Goal: Check status

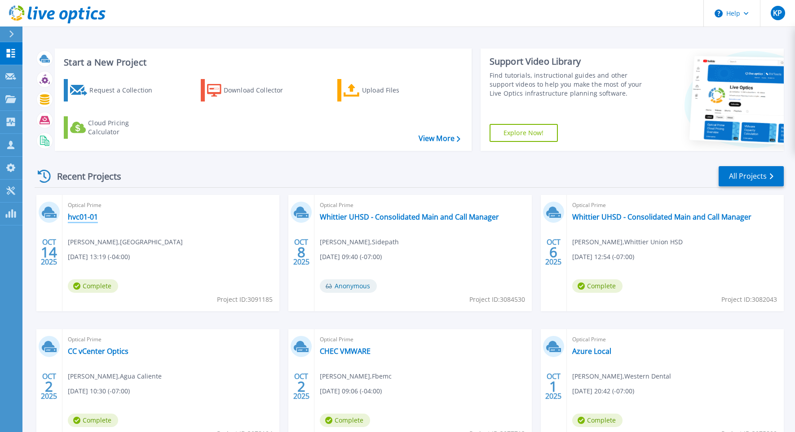
click at [75, 219] on link "hvc01-01" at bounding box center [83, 216] width 30 height 9
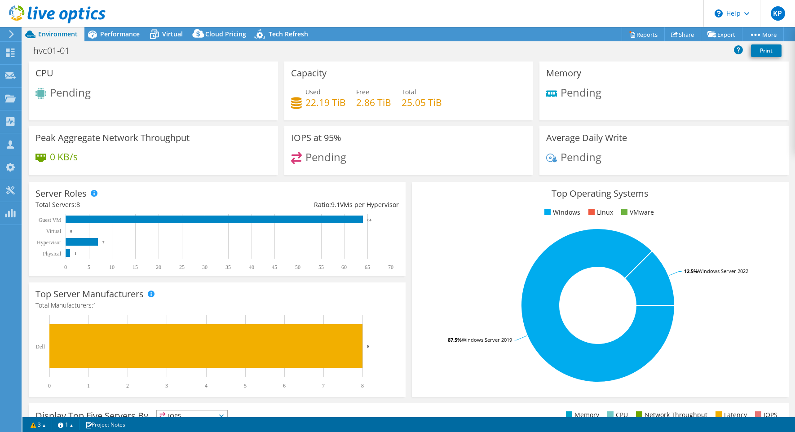
select select "USD"
click at [111, 30] on span "Performance" at bounding box center [120, 34] width 40 height 9
